Goal: Find specific page/section: Find specific page/section

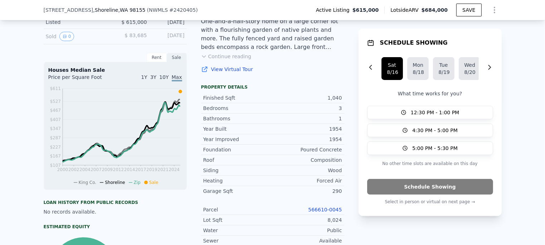
scroll to position [247, 0]
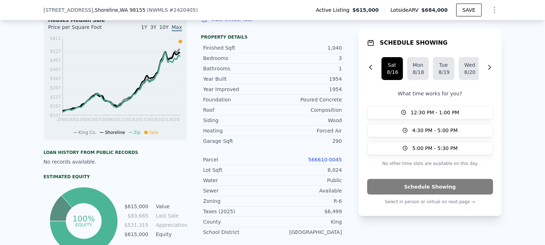
click at [324, 163] on link "566610-0045" at bounding box center [325, 160] width 34 height 6
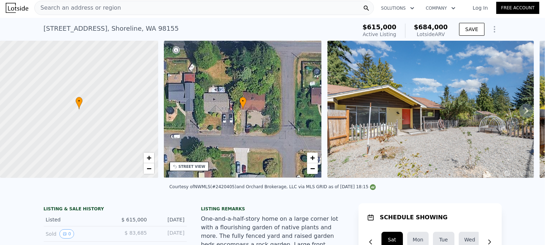
scroll to position [0, 0]
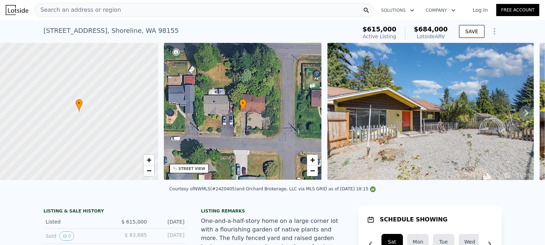
click at [105, 121] on div at bounding box center [79, 111] width 190 height 165
click at [174, 167] on icon at bounding box center [176, 169] width 6 height 6
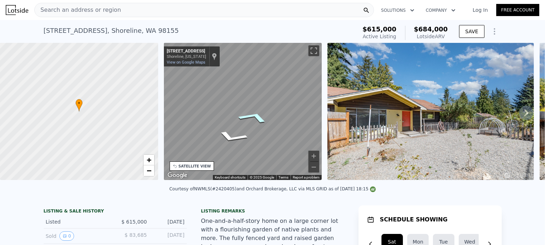
click at [250, 117] on icon "Go East, NE 194th St" at bounding box center [253, 117] width 52 height 19
click at [267, 136] on icon "Go East, NE 194th St" at bounding box center [268, 136] width 42 height 18
click at [249, 128] on icon "Go Northeast, 3rd Ave NE" at bounding box center [254, 129] width 53 height 17
click at [236, 126] on icon "Go North, 3rd Ave NE" at bounding box center [235, 128] width 50 height 15
click at [235, 126] on icon "Go North, 3rd Ave NE" at bounding box center [235, 128] width 50 height 15
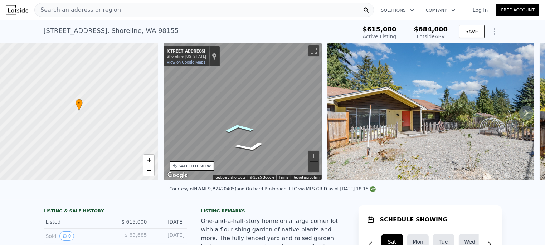
click at [235, 126] on icon "Go North, 3rd Ave NE" at bounding box center [239, 129] width 48 height 14
click at [235, 126] on icon "Go North, 3rd Ave NE" at bounding box center [236, 128] width 50 height 15
click at [253, 132] on icon "Go North, 3rd Ave NE" at bounding box center [251, 131] width 51 height 16
click at [233, 137] on icon "Go West, NE 195th St" at bounding box center [234, 138] width 51 height 14
click at [259, 120] on icon "Go West, NE 195th St" at bounding box center [255, 117] width 53 height 20
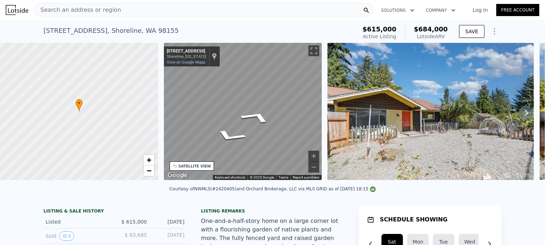
click at [282, 89] on div "Map" at bounding box center [243, 111] width 158 height 137
click at [270, 109] on icon "Go West, NE 195th St" at bounding box center [267, 109] width 45 height 25
click at [315, 159] on button "Zoom in" at bounding box center [313, 156] width 11 height 11
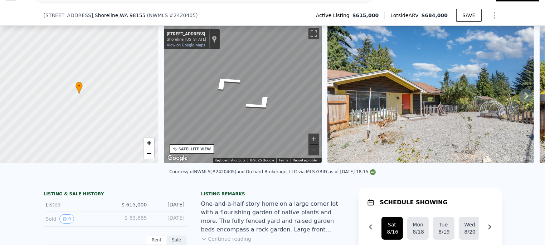
scroll to position [69, 0]
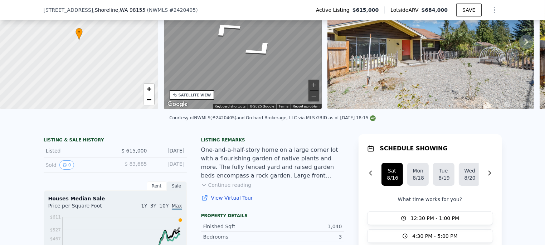
click at [314, 97] on button "Zoom out" at bounding box center [313, 96] width 11 height 11
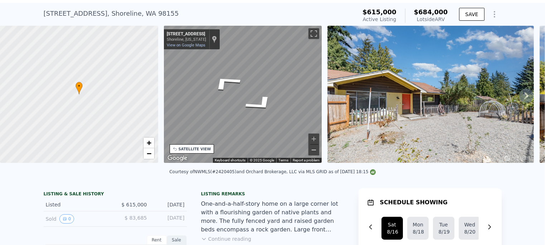
scroll to position [3, 0]
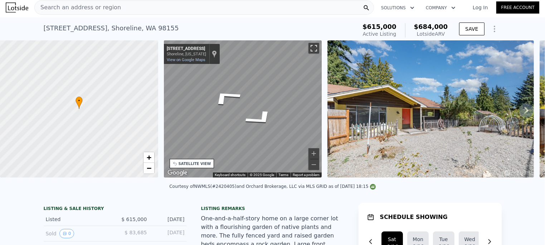
click at [316, 50] on button "Toggle fullscreen view" at bounding box center [313, 48] width 11 height 11
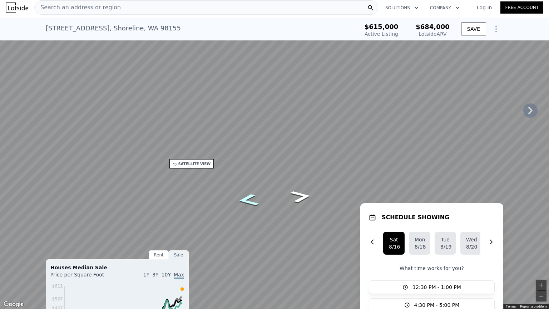
click at [249, 202] on icon "Go East, NE 195th St" at bounding box center [247, 200] width 39 height 19
click at [250, 203] on icon "Go East, NE 195th St" at bounding box center [247, 200] width 39 height 19
click at [542, 245] on button "Zoom out" at bounding box center [541, 296] width 11 height 11
click at [247, 245] on icon "Go East, 3rd Ave NE" at bounding box center [248, 258] width 36 height 14
click at [247, 232] on icon "Go South, 3rd Ave NE" at bounding box center [249, 233] width 45 height 17
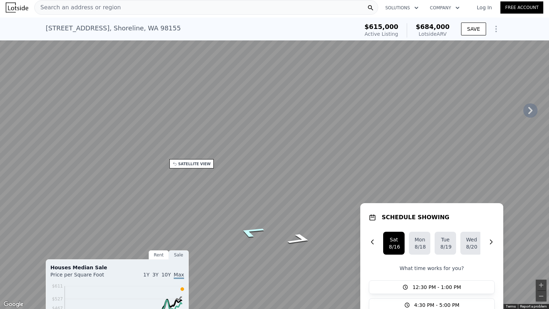
click at [252, 232] on icon "Go South, 3rd Ave NE" at bounding box center [251, 231] width 49 height 17
click at [252, 232] on icon "Go South, 3rd Ave NE" at bounding box center [252, 231] width 51 height 18
click at [252, 232] on icon "Go South, 3rd Ave NE" at bounding box center [251, 231] width 49 height 17
click at [266, 229] on icon "Go Southwest, NE 194th St" at bounding box center [264, 228] width 51 height 15
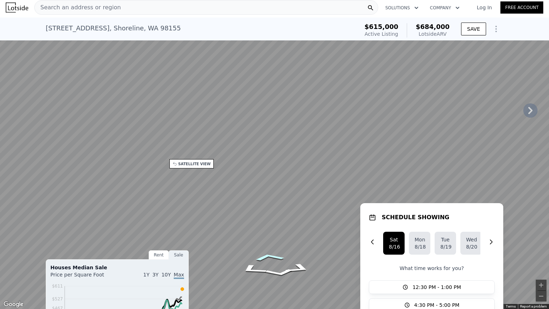
click at [273, 245] on icon "Go West, NE 194th St" at bounding box center [269, 257] width 49 height 12
click at [249, 245] on icon "Go West, NE 194th St" at bounding box center [248, 248] width 41 height 15
click at [541, 9] on button "Toggle fullscreen view" at bounding box center [541, 8] width 11 height 11
